Goal: Use online tool/utility

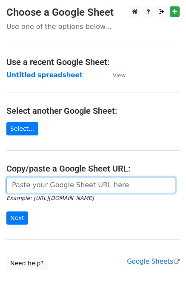
click at [68, 185] on input "url" at bounding box center [90, 185] width 169 height 16
paste input "[URL][DOMAIN_NAME]"
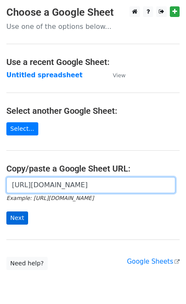
type input "[URL][DOMAIN_NAME]"
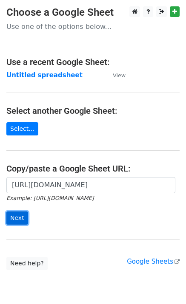
scroll to position [0, 0]
click at [20, 217] on input "Next" at bounding box center [17, 218] width 22 height 13
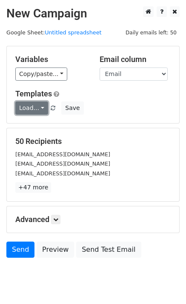
click at [25, 111] on link "Load..." at bounding box center [31, 108] width 33 height 13
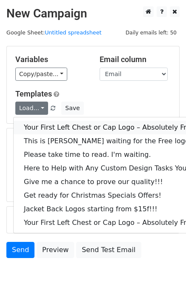
click at [33, 124] on link "Your First Left Chest or Cap Logo – Absolutely Free" at bounding box center [115, 128] width 203 height 14
